Goal: Transaction & Acquisition: Purchase product/service

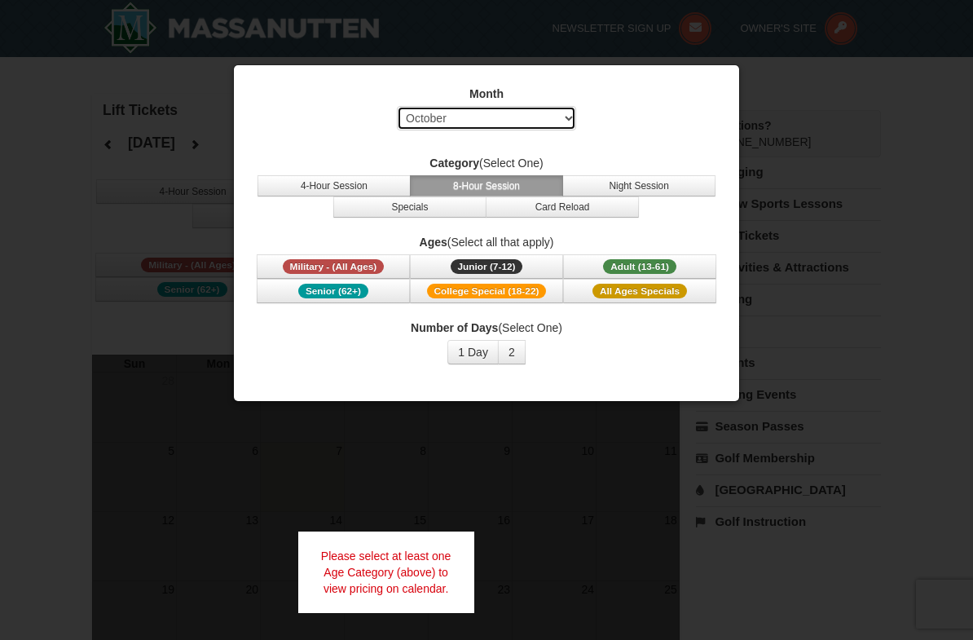
click at [439, 118] on select "Select October November December January February March April May June July Aug…" at bounding box center [486, 118] width 179 height 24
select select "12"
click at [513, 359] on button "2" at bounding box center [512, 352] width 28 height 24
click at [95, 349] on div at bounding box center [486, 320] width 973 height 640
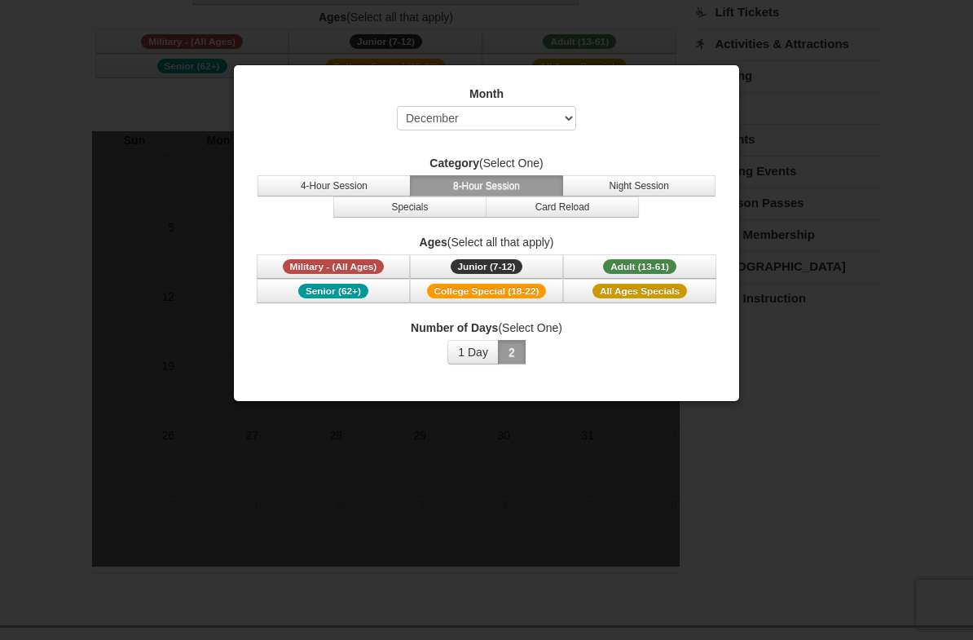
scroll to position [202, 0]
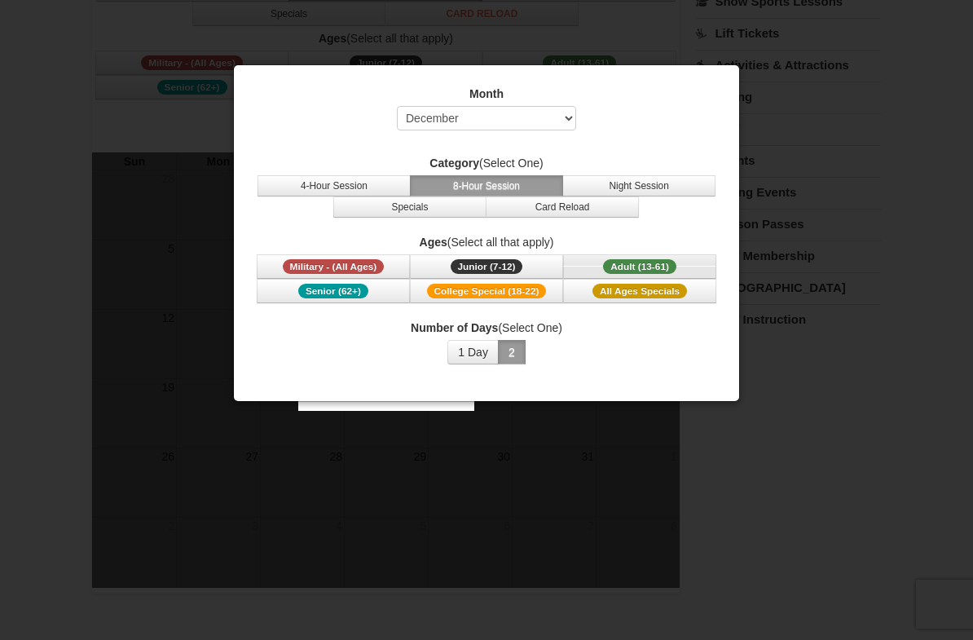
click at [626, 254] on button "Adult (13-61) (13 - 61)" at bounding box center [639, 266] width 153 height 24
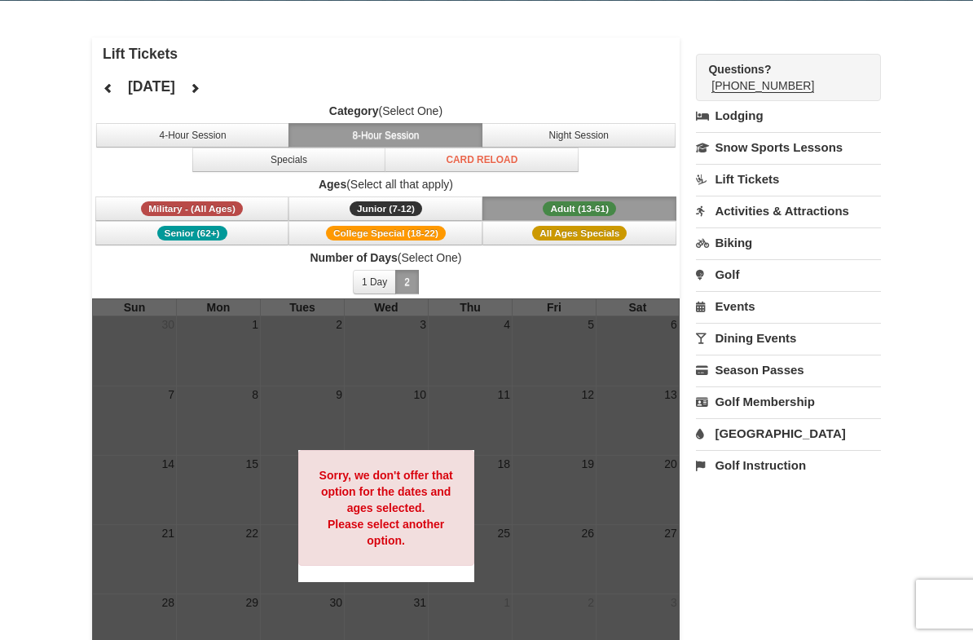
scroll to position [55, 0]
click at [151, 130] on button "4-Hour Session" at bounding box center [193, 136] width 194 height 24
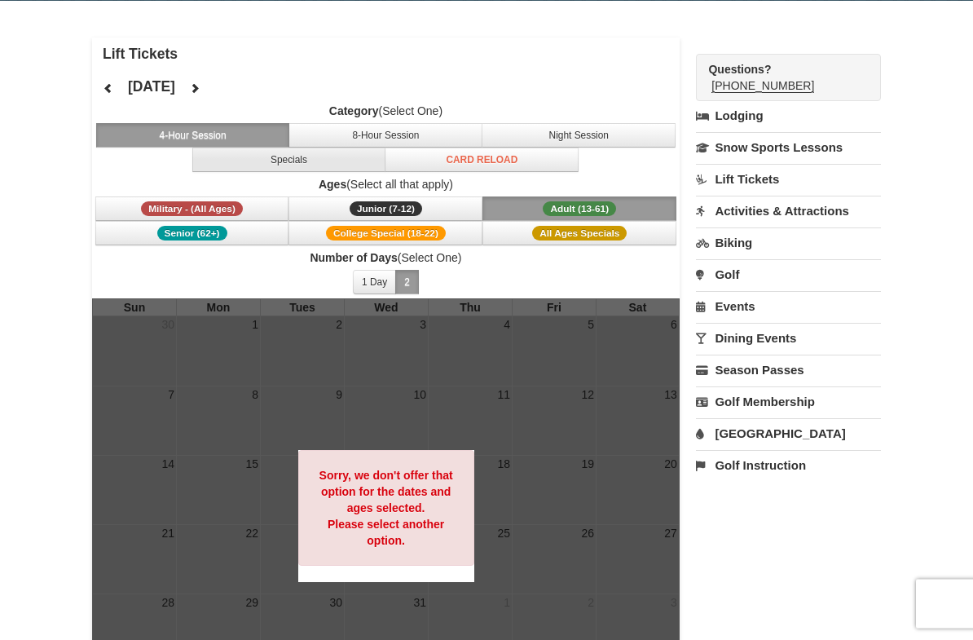
click at [256, 164] on button "Specials" at bounding box center [289, 160] width 194 height 24
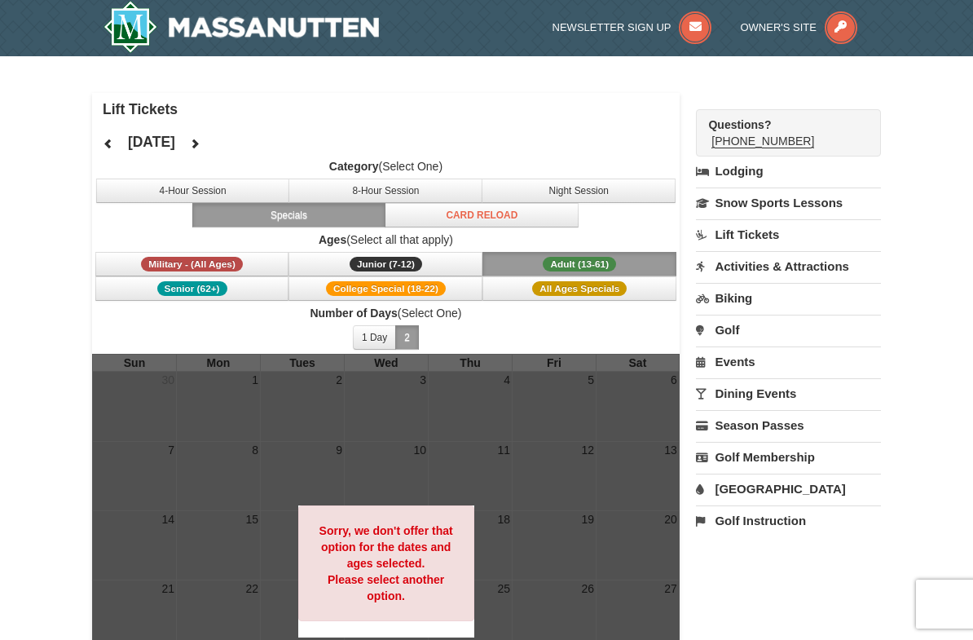
scroll to position [0, 0]
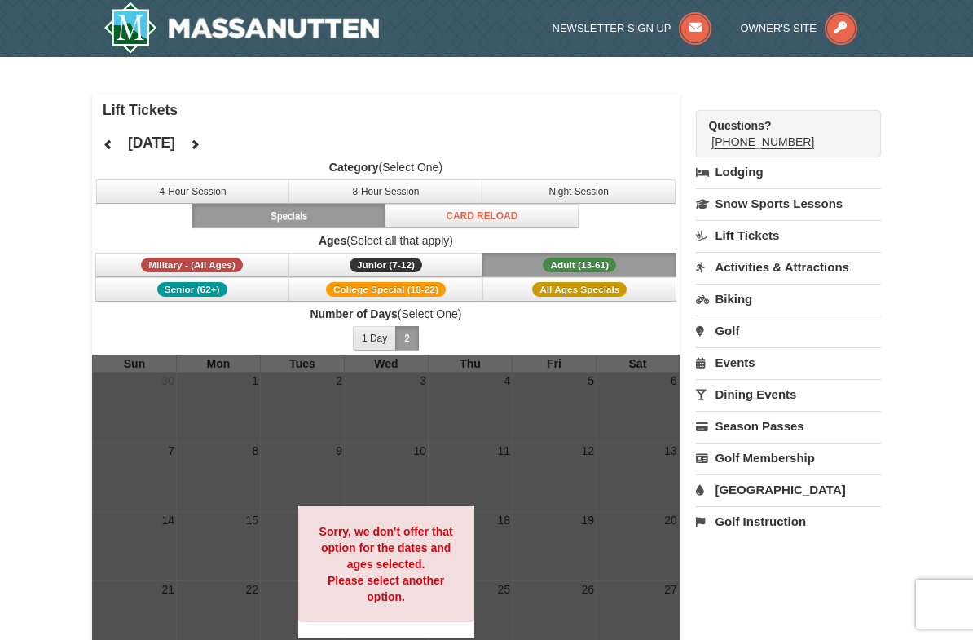
click at [363, 339] on button "1 Day" at bounding box center [374, 338] width 43 height 24
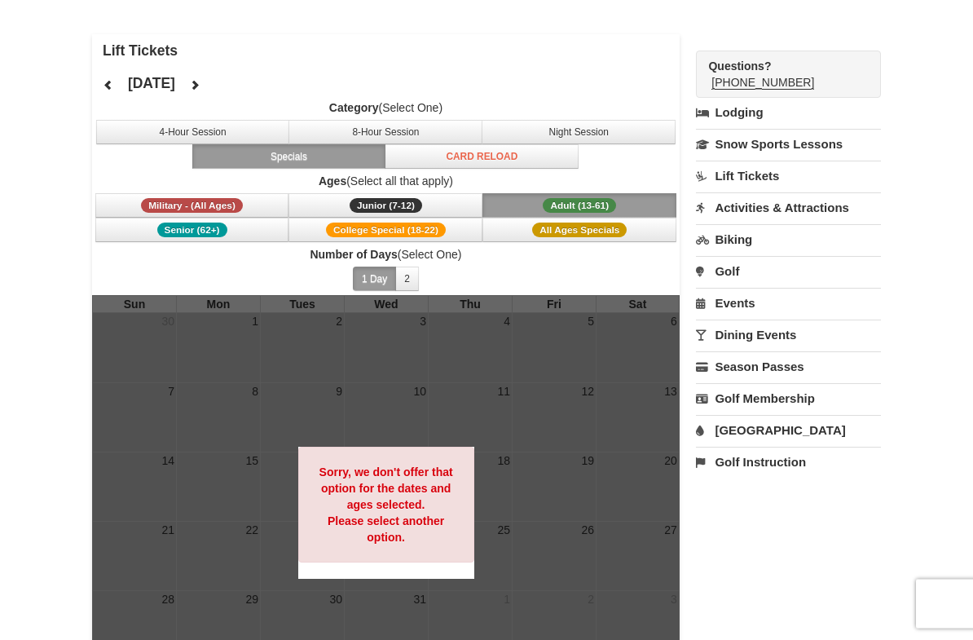
scroll to position [58, 0]
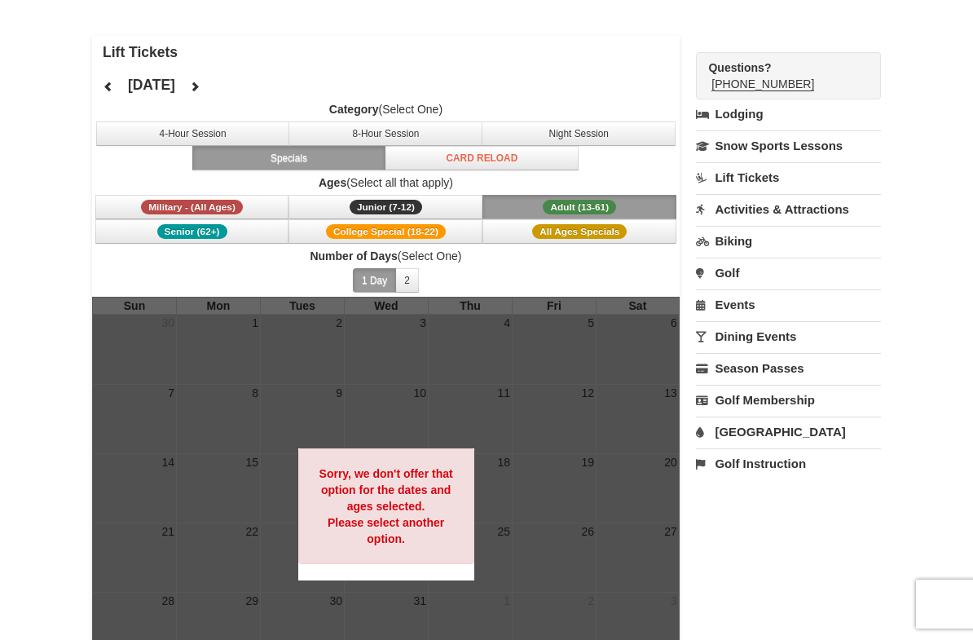
click at [200, 88] on icon at bounding box center [194, 86] width 11 height 11
click at [109, 95] on button at bounding box center [108, 86] width 33 height 24
click at [111, 90] on icon at bounding box center [108, 86] width 11 height 11
click at [211, 95] on button at bounding box center [194, 86] width 33 height 24
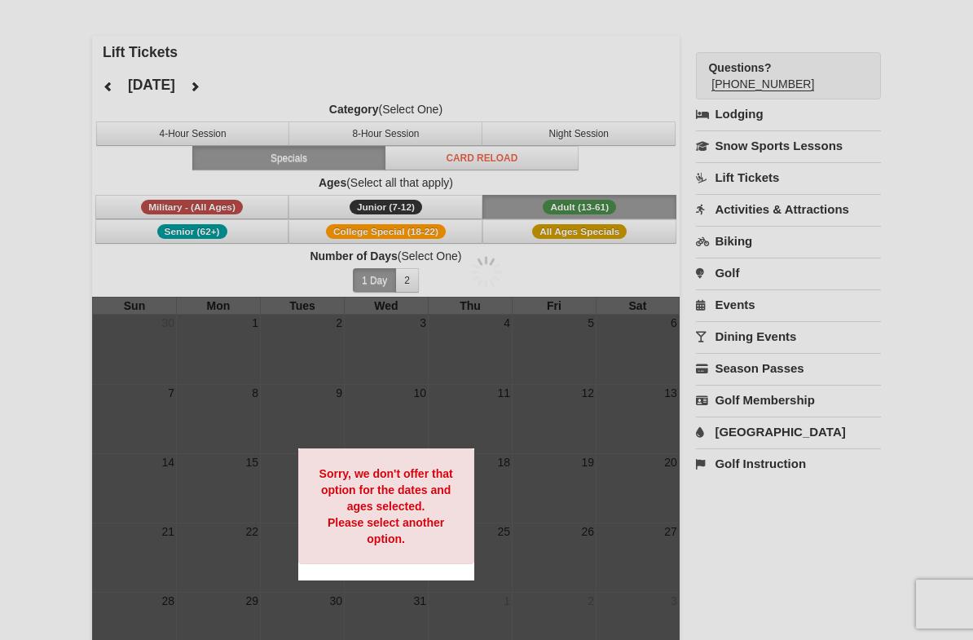
click at [211, 80] on button at bounding box center [194, 86] width 33 height 24
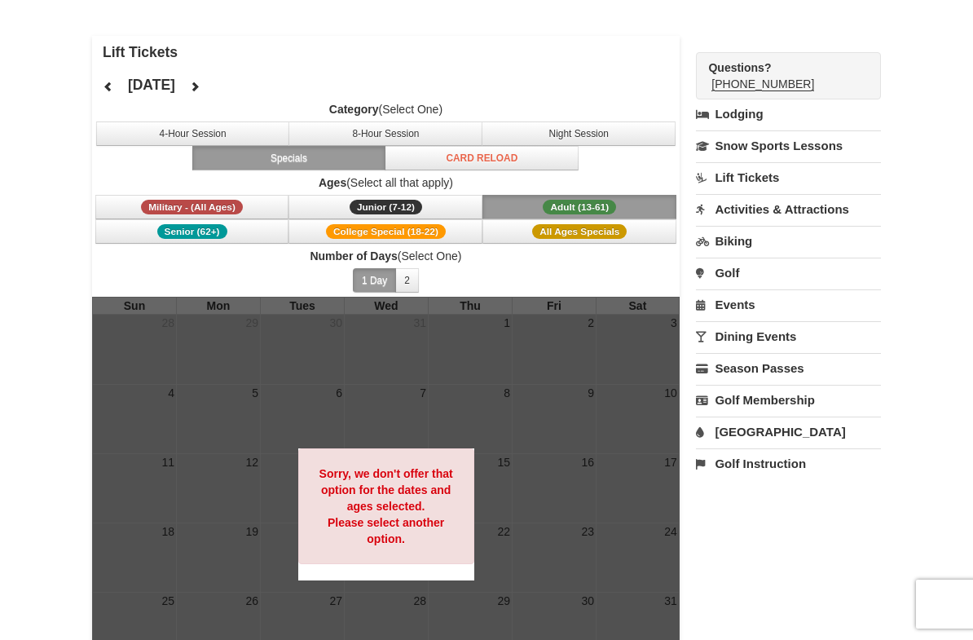
click at [200, 81] on icon at bounding box center [194, 86] width 11 height 11
click at [158, 201] on span "Military - (All Ages)" at bounding box center [192, 207] width 102 height 15
click at [148, 200] on span "Military - (All Ages)" at bounding box center [192, 207] width 102 height 15
click at [442, 225] on span "College Special (18-22)" at bounding box center [386, 231] width 120 height 15
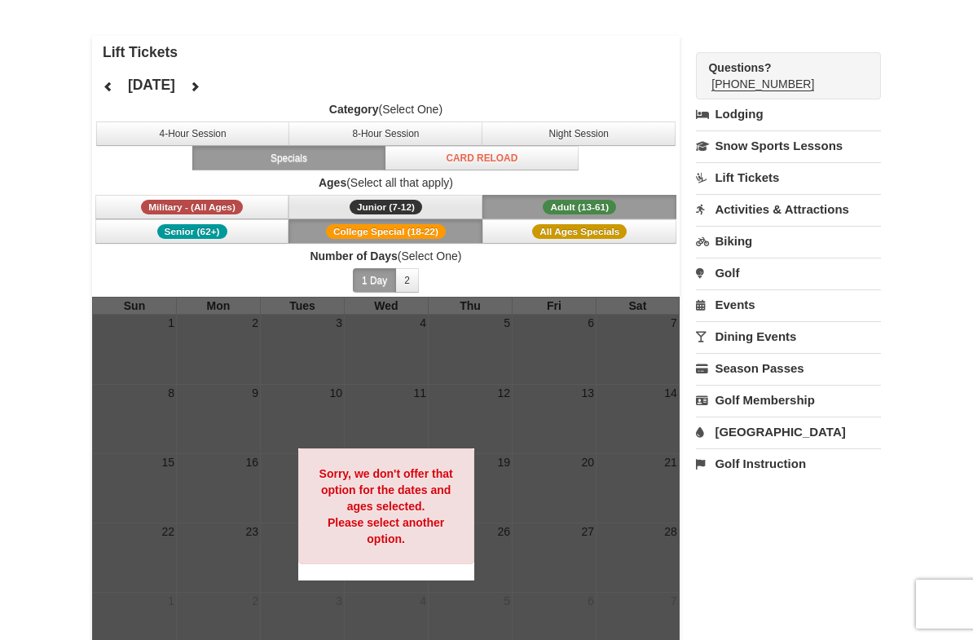
click at [433, 207] on button "Junior (7-12) (7 - 12)" at bounding box center [385, 207] width 194 height 24
click at [201, 231] on span "Senior (62+)" at bounding box center [192, 231] width 70 height 15
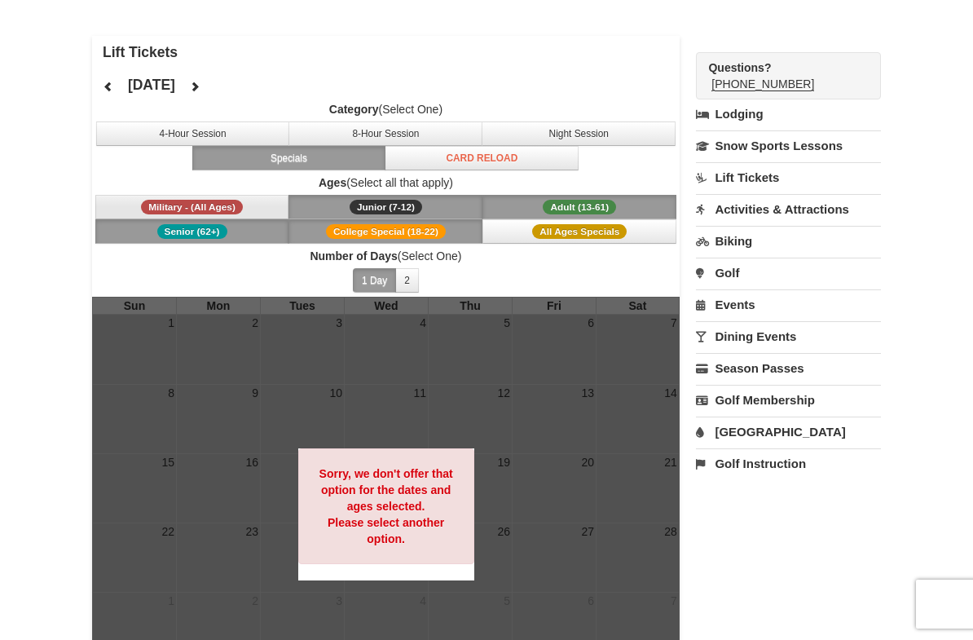
click at [213, 203] on span "Military - (All Ages)" at bounding box center [192, 207] width 102 height 15
click at [471, 153] on button "Card Reload" at bounding box center [482, 158] width 194 height 24
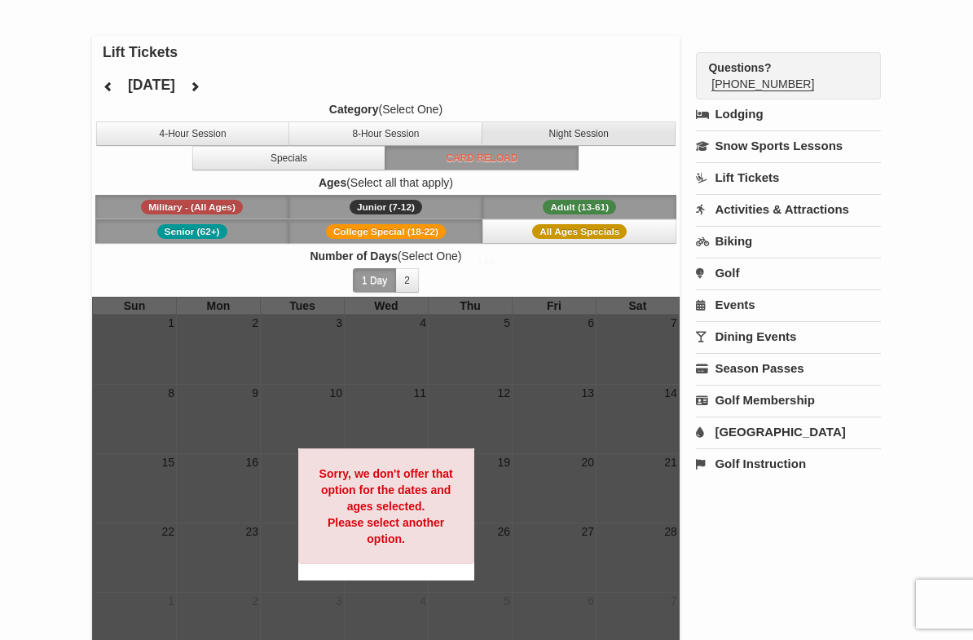
click at [570, 134] on button "Night Session" at bounding box center [578, 133] width 194 height 24
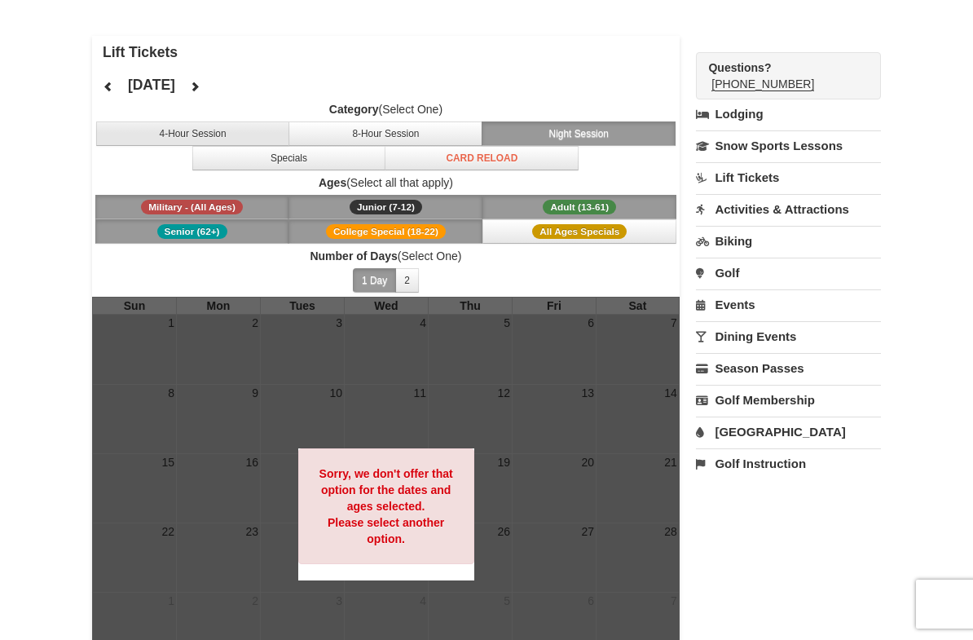
click at [234, 138] on button "4-Hour Session" at bounding box center [193, 133] width 194 height 24
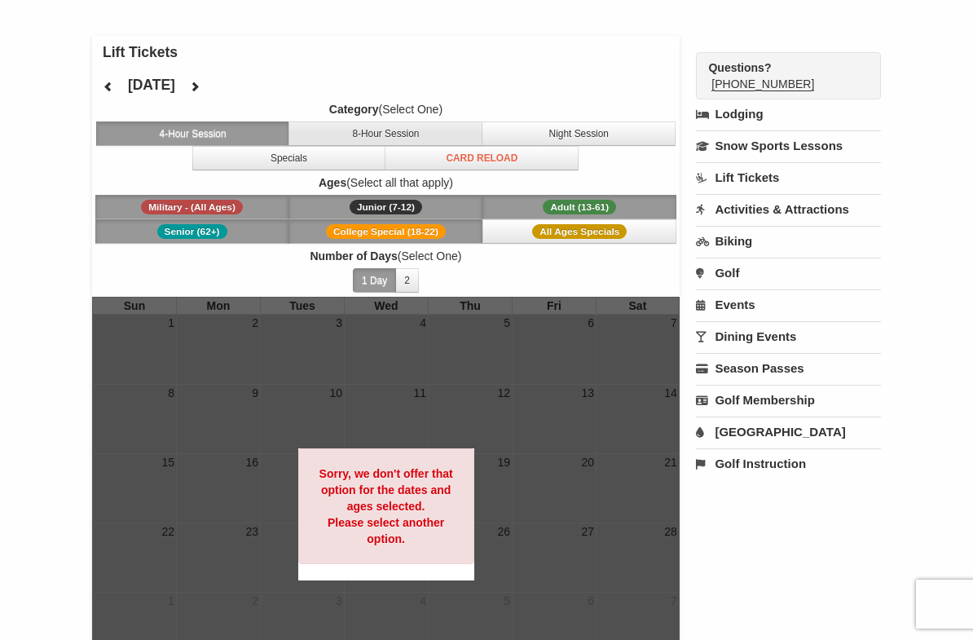
click at [346, 131] on button "8-Hour Session" at bounding box center [385, 133] width 194 height 24
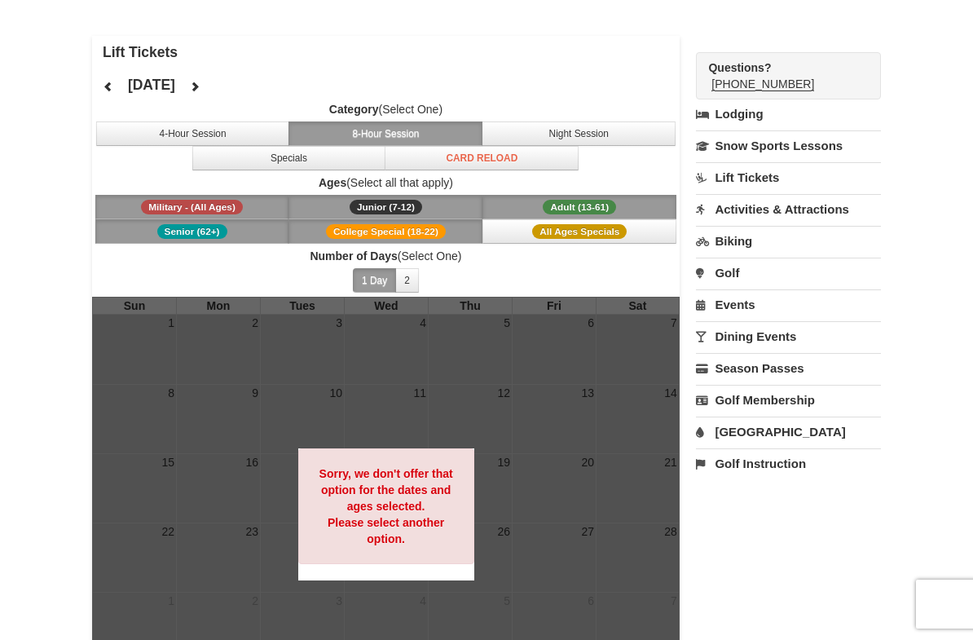
click at [93, 81] on button at bounding box center [108, 86] width 33 height 24
click at [107, 85] on icon at bounding box center [108, 86] width 11 height 11
click at [294, 159] on button "Specials" at bounding box center [289, 158] width 194 height 24
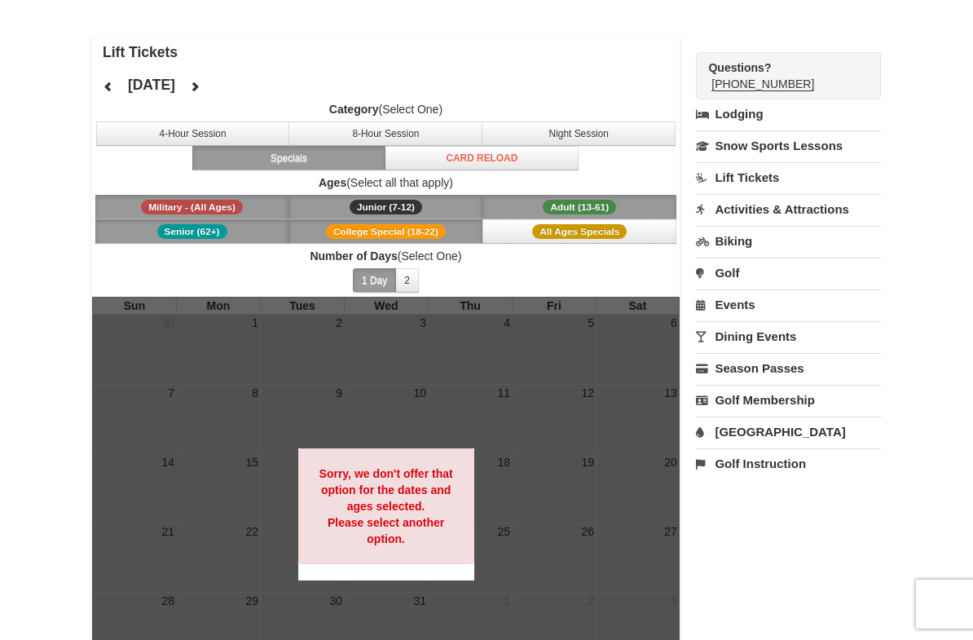
click at [591, 239] on button "All Ages Specials" at bounding box center [579, 231] width 194 height 24
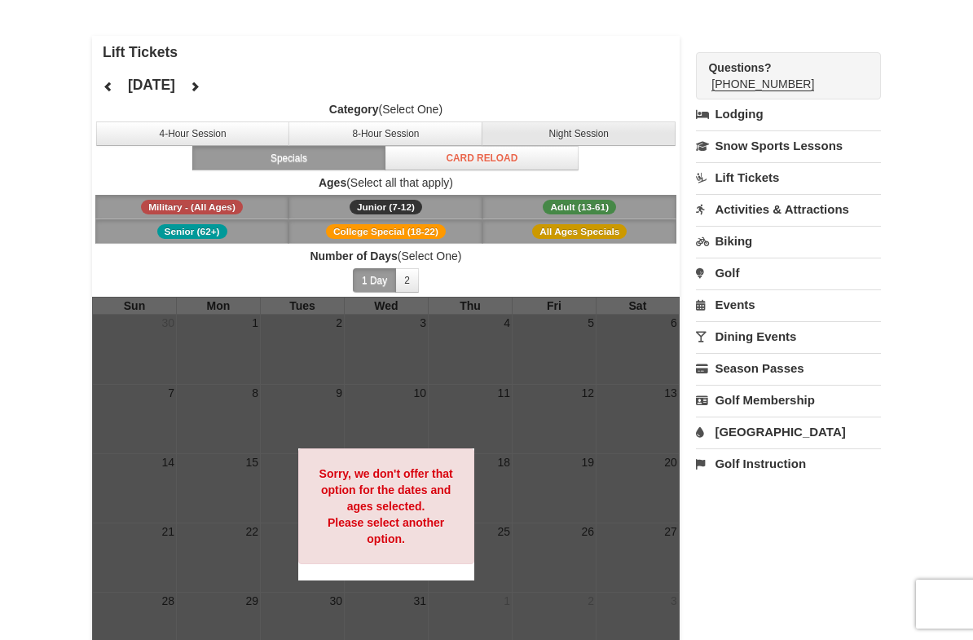
click at [594, 140] on button "Night Session" at bounding box center [578, 133] width 194 height 24
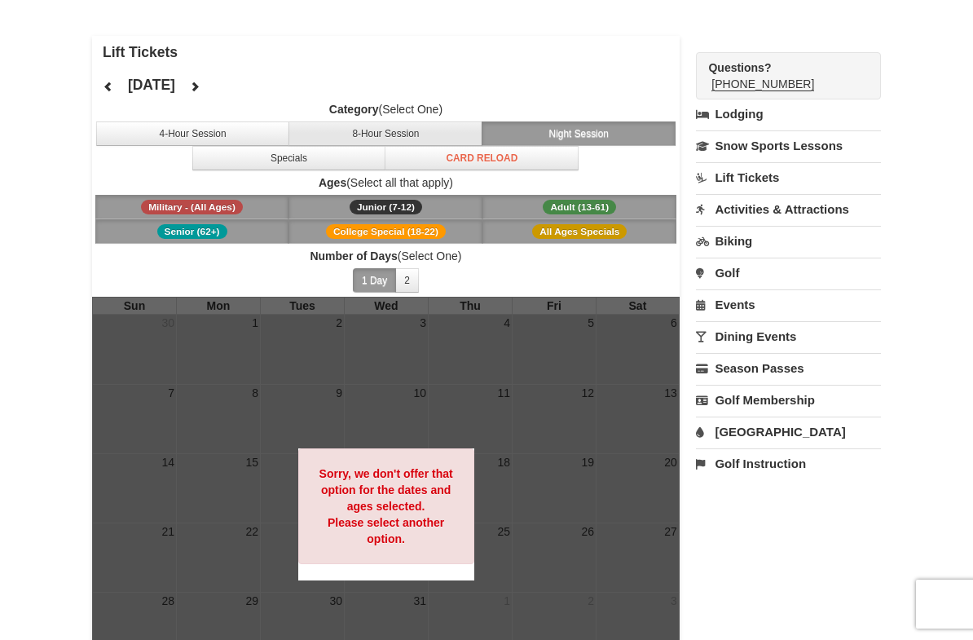
click at [385, 143] on button "8-Hour Session" at bounding box center [385, 133] width 194 height 24
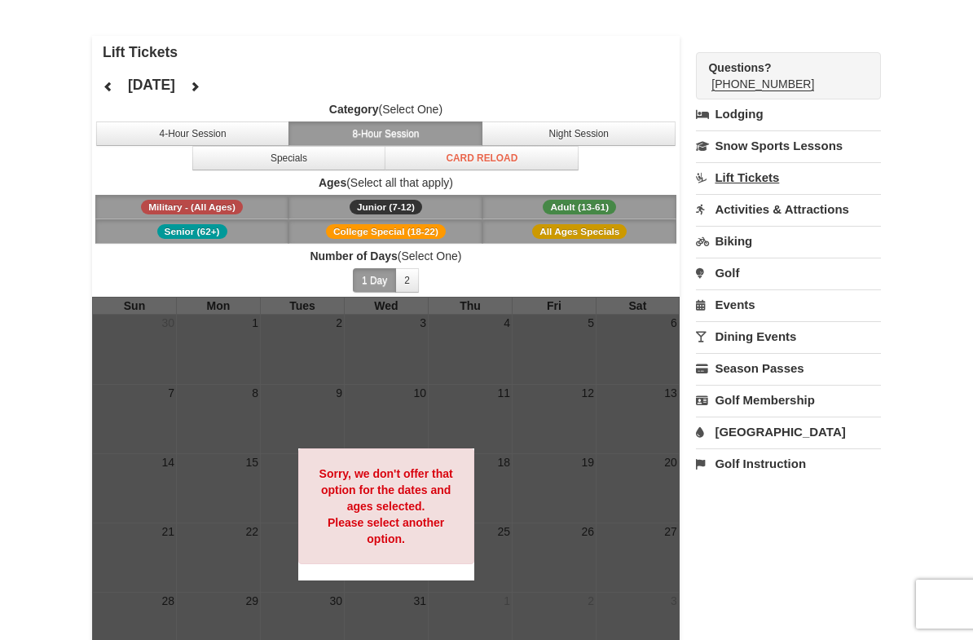
click at [729, 181] on link "Lift Tickets" at bounding box center [788, 177] width 185 height 30
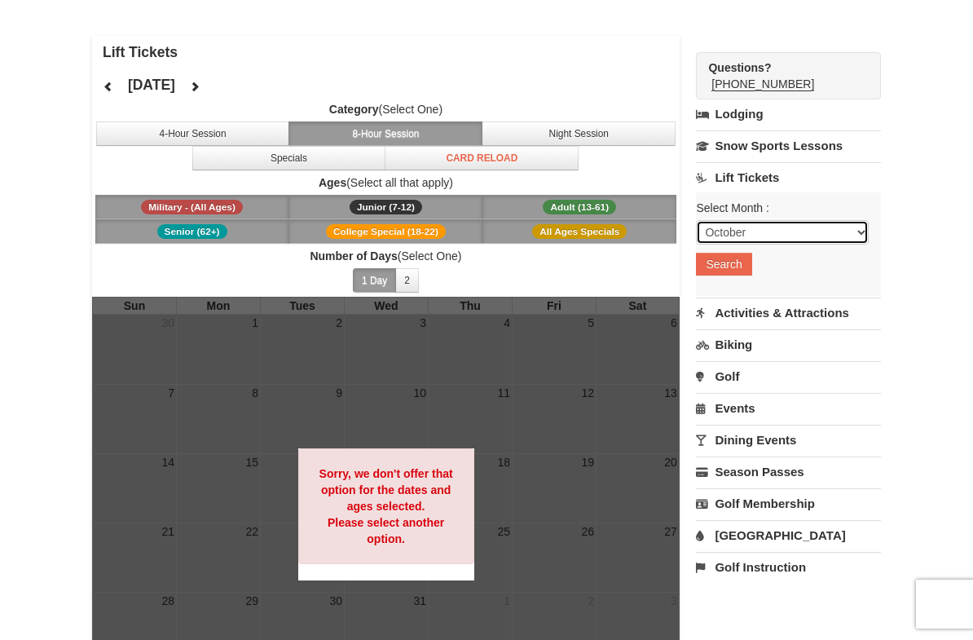
select select "12"
click at [741, 267] on button "Search" at bounding box center [723, 264] width 55 height 23
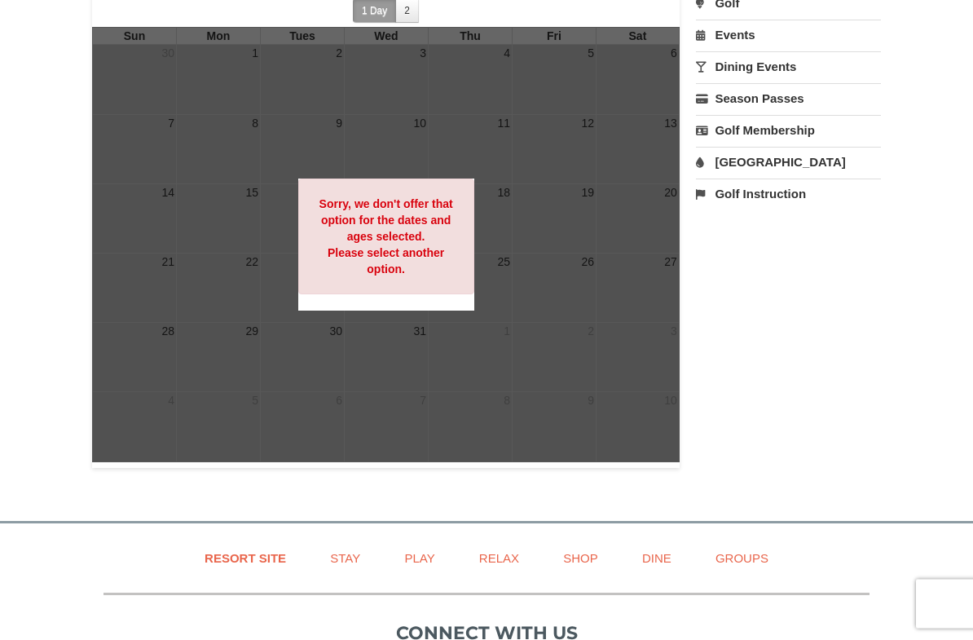
scroll to position [260, 0]
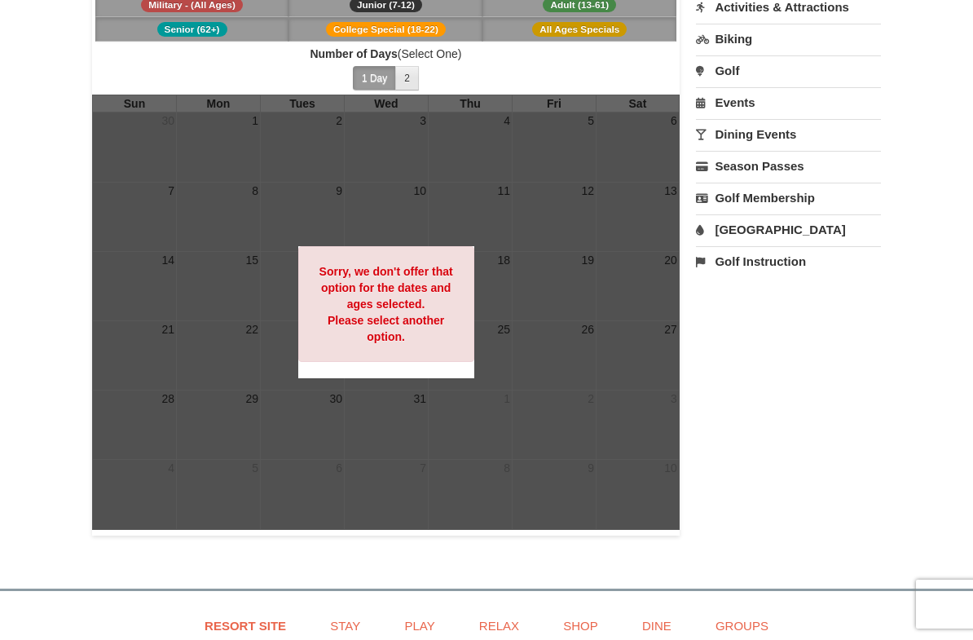
click at [407, 77] on button "2" at bounding box center [407, 78] width 24 height 24
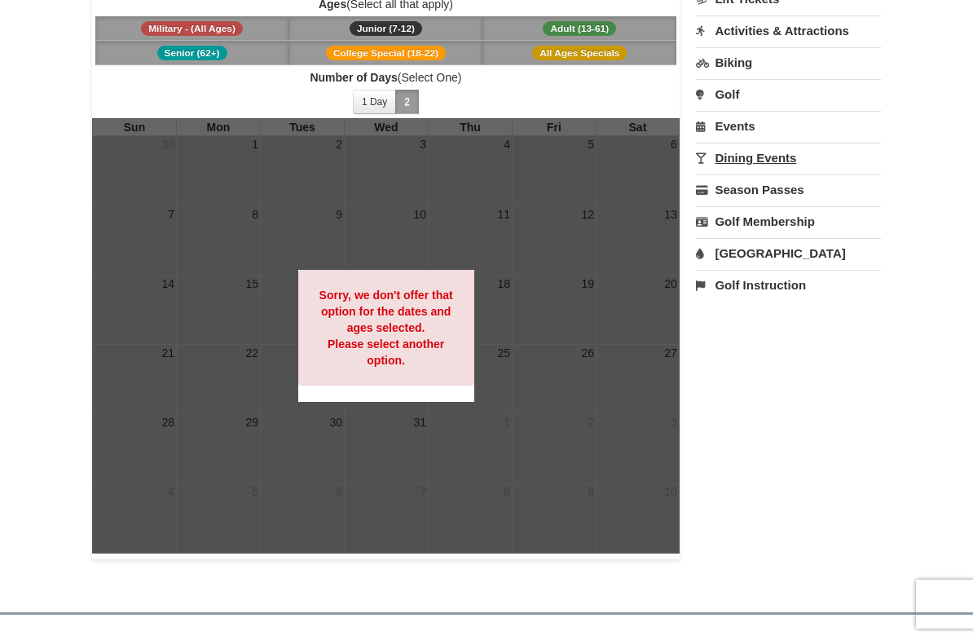
scroll to position [206, 0]
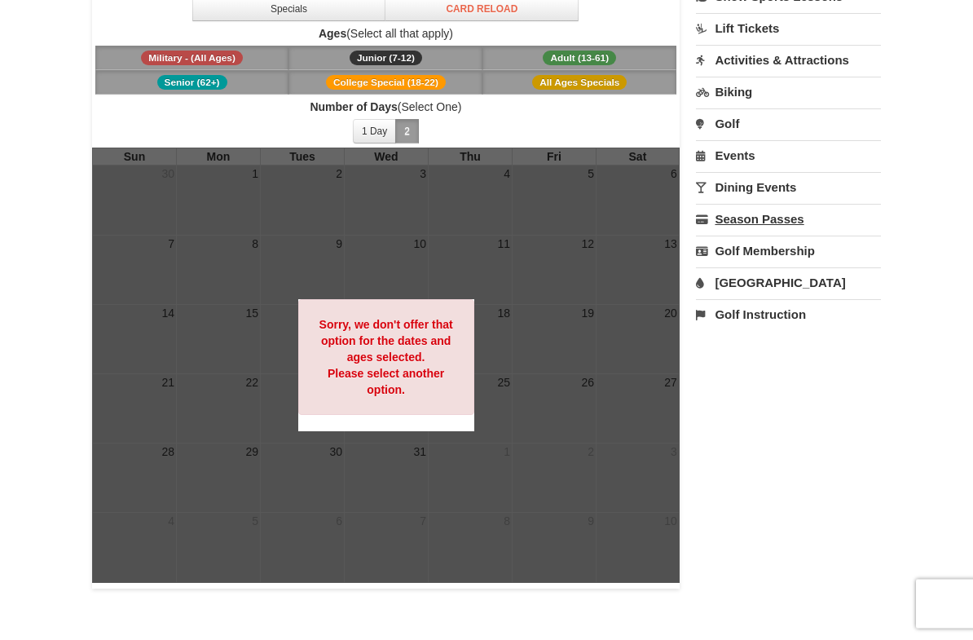
click at [775, 216] on link "Season Passes" at bounding box center [788, 219] width 185 height 30
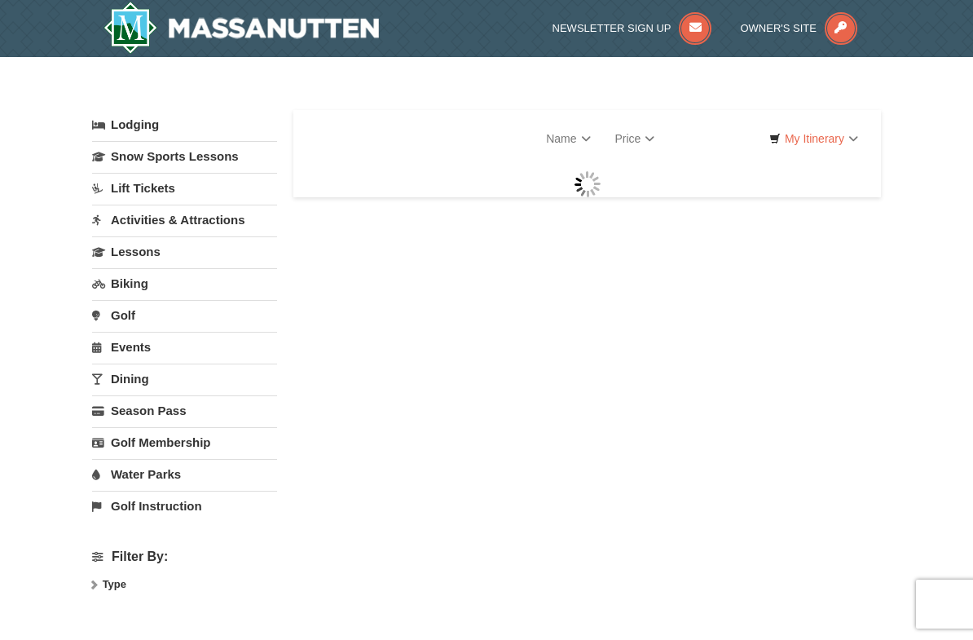
select select "10"
